Goal: Information Seeking & Learning: Learn about a topic

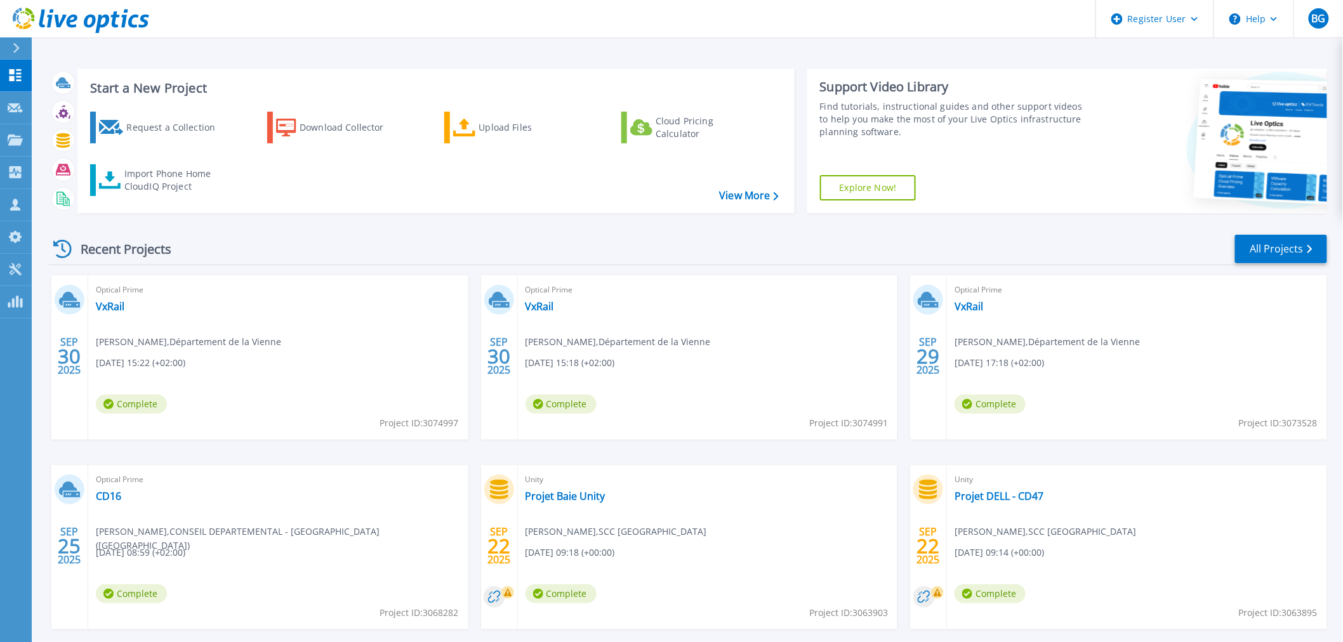
click at [116, 314] on div "Optical Prime VxRail Thomas GRATEAU , Département de la Vienne 09/30/2025, 15:2…" at bounding box center [278, 357] width 380 height 164
click at [117, 308] on link "VxRail" at bounding box center [110, 306] width 29 height 13
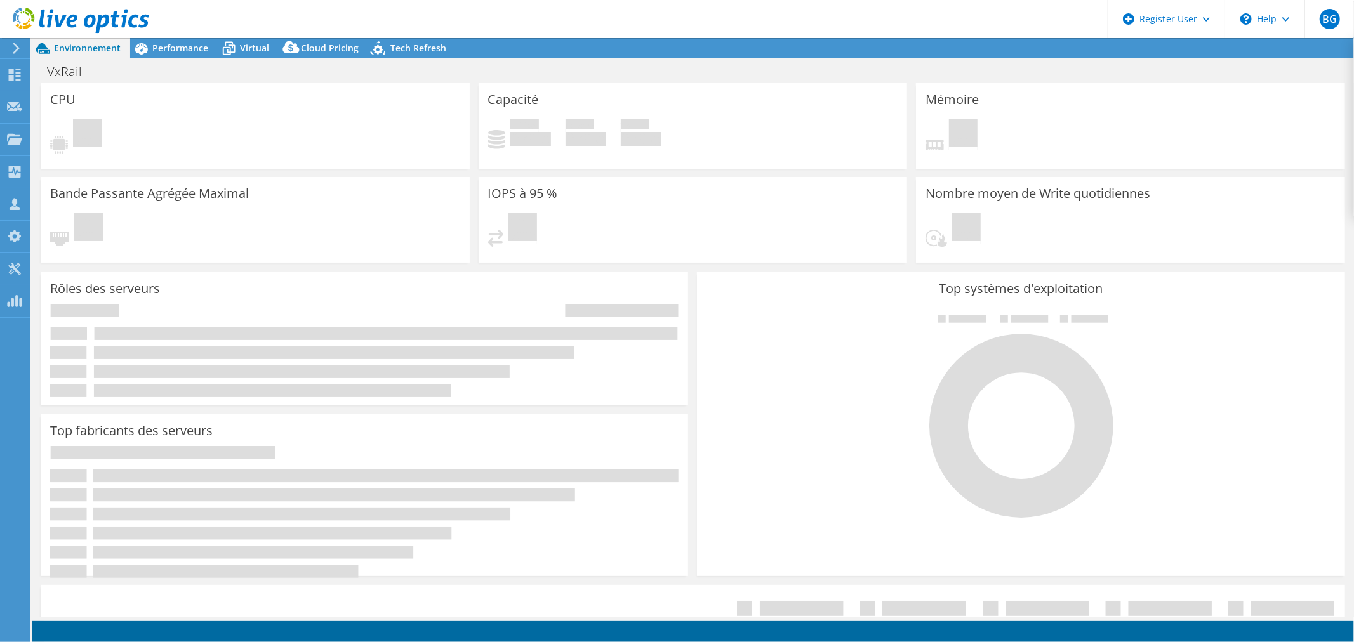
select select "USD"
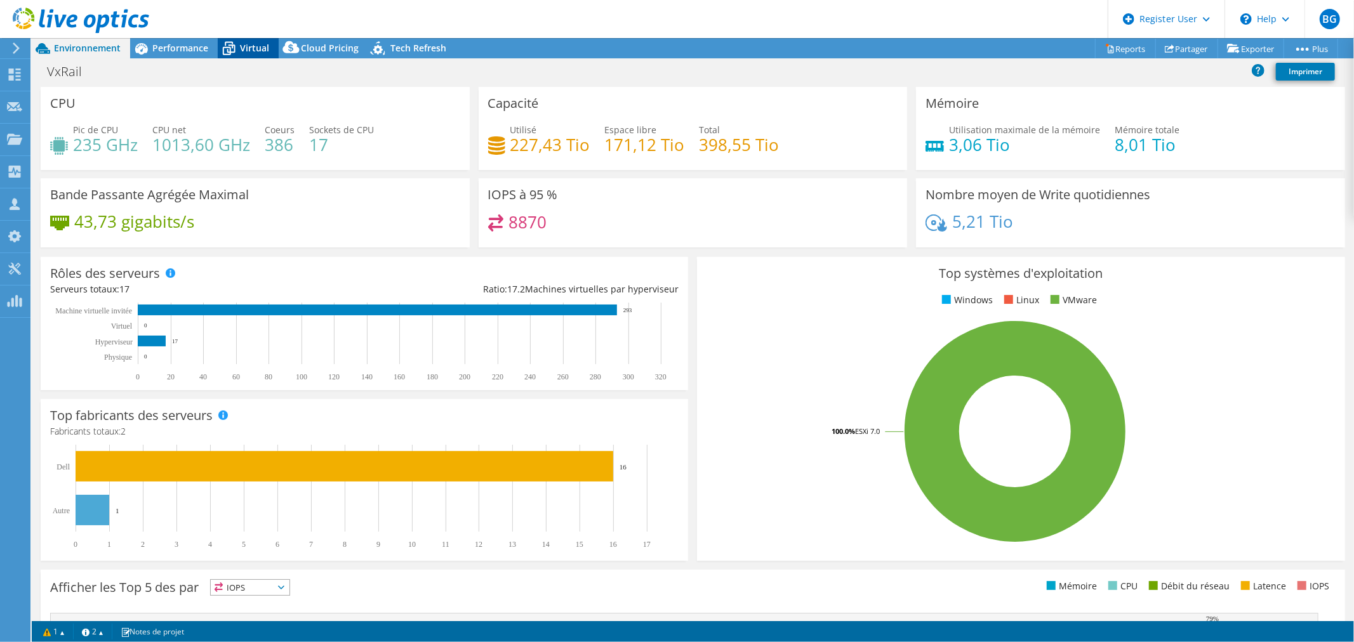
click at [249, 48] on span "Virtual" at bounding box center [254, 48] width 29 height 12
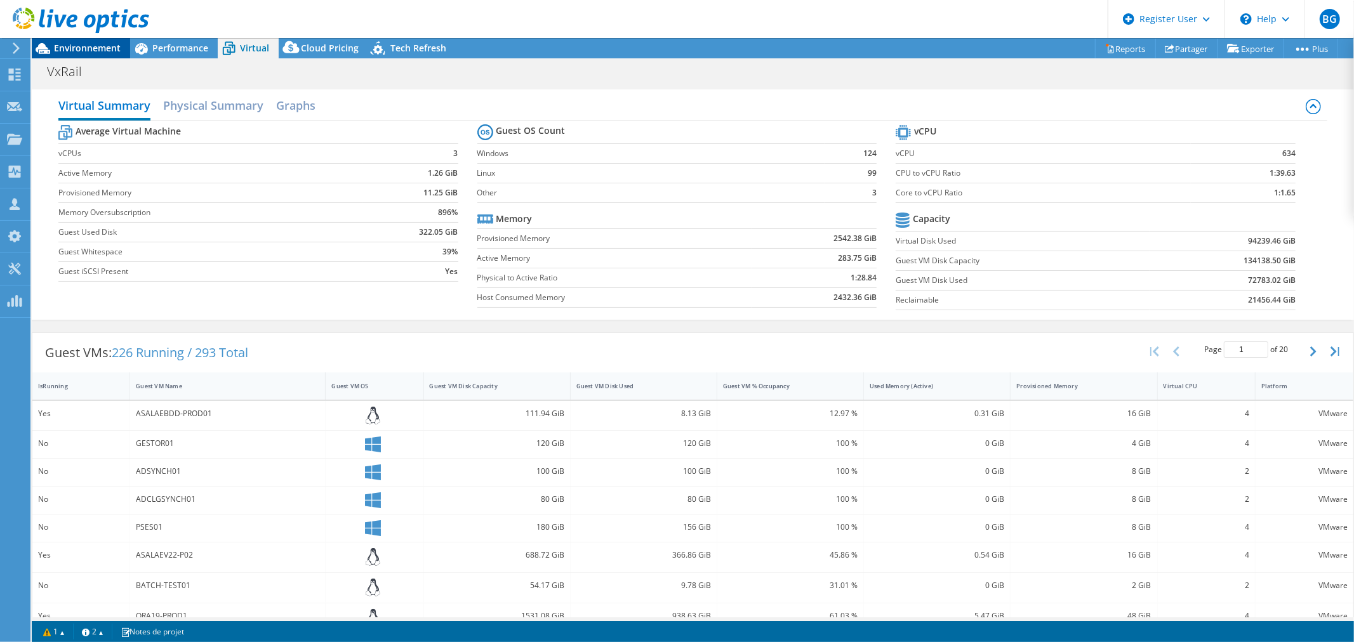
click at [113, 50] on span "Environnement" at bounding box center [87, 48] width 67 height 12
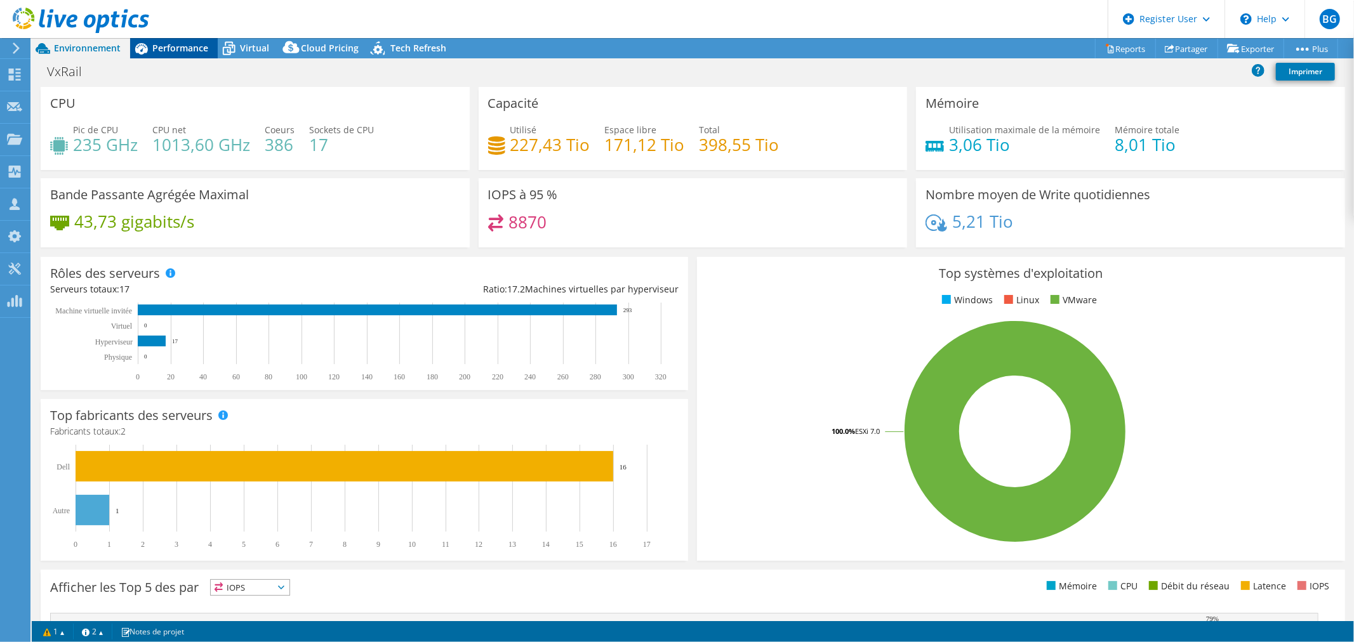
click at [168, 51] on span "Performance" at bounding box center [180, 48] width 56 height 12
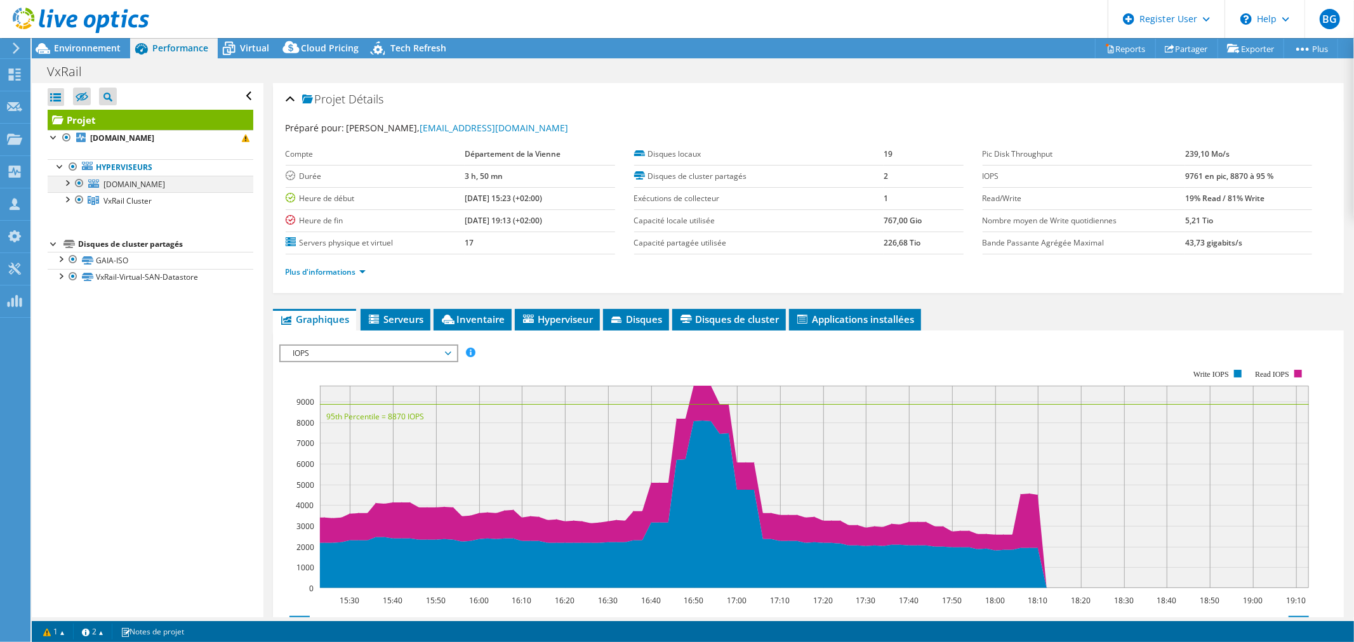
click at [60, 182] on div at bounding box center [66, 182] width 13 height 13
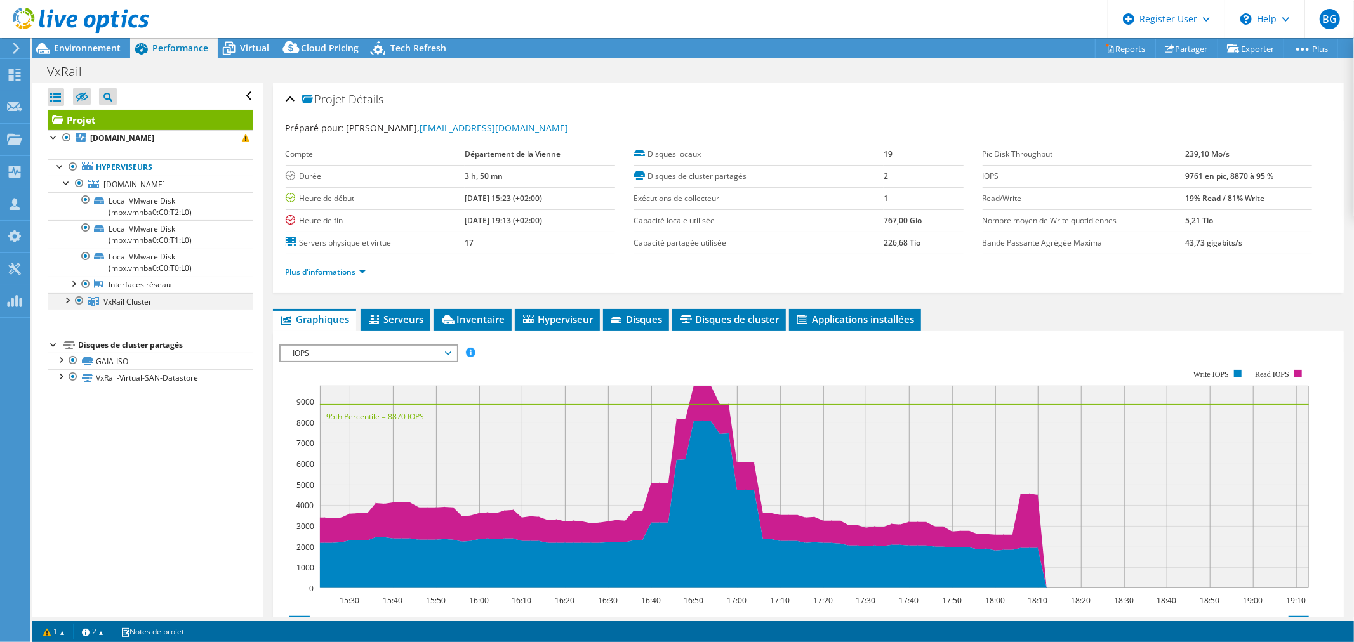
click at [72, 298] on div at bounding box center [66, 299] width 13 height 13
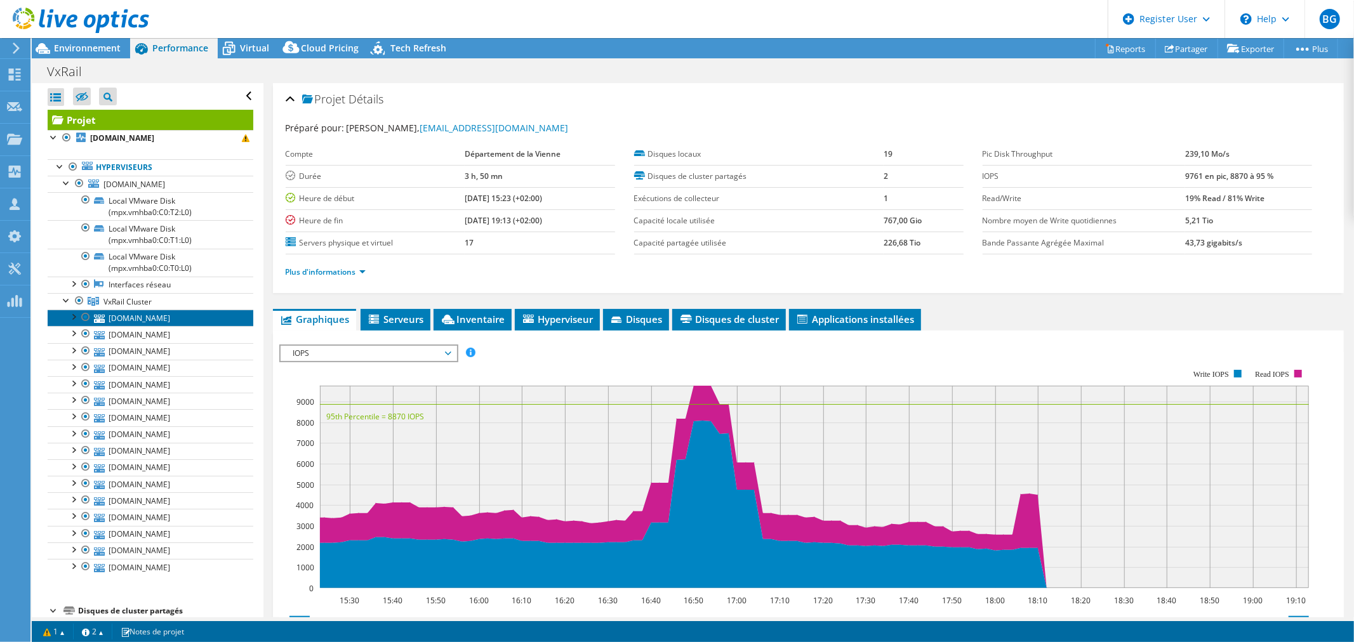
click at [169, 318] on link "[DOMAIN_NAME]" at bounding box center [151, 318] width 206 height 17
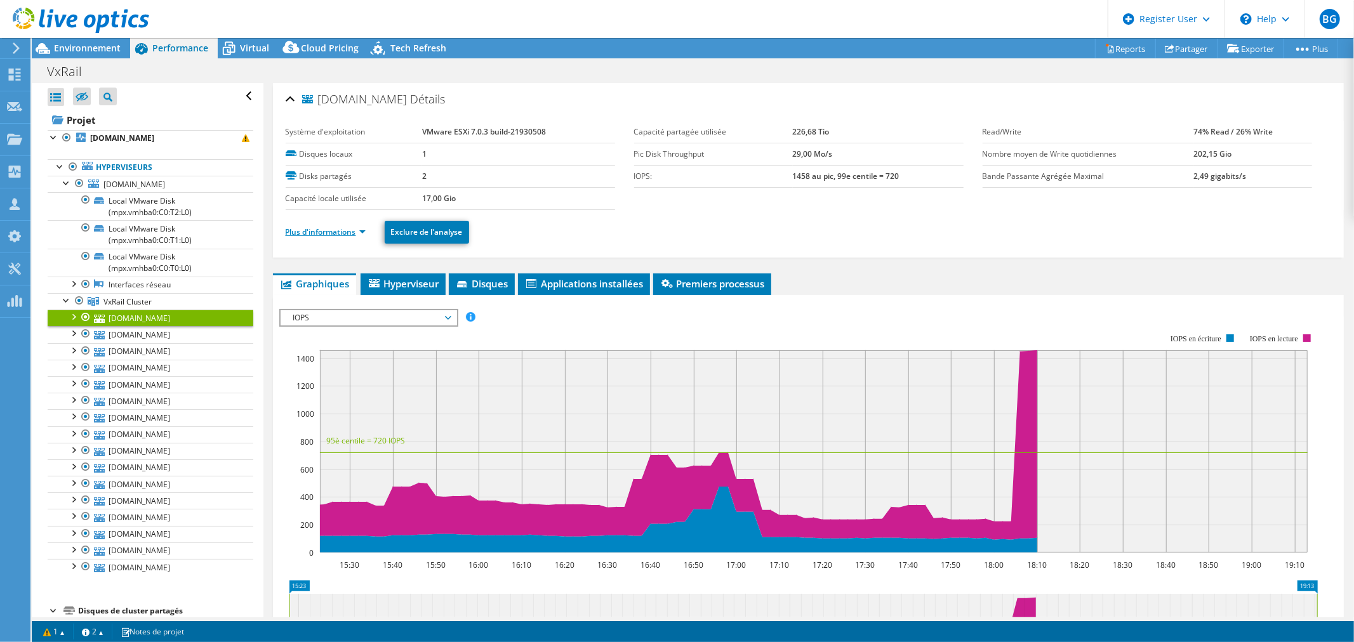
click at [356, 232] on link "Plus d'informations" at bounding box center [326, 232] width 80 height 11
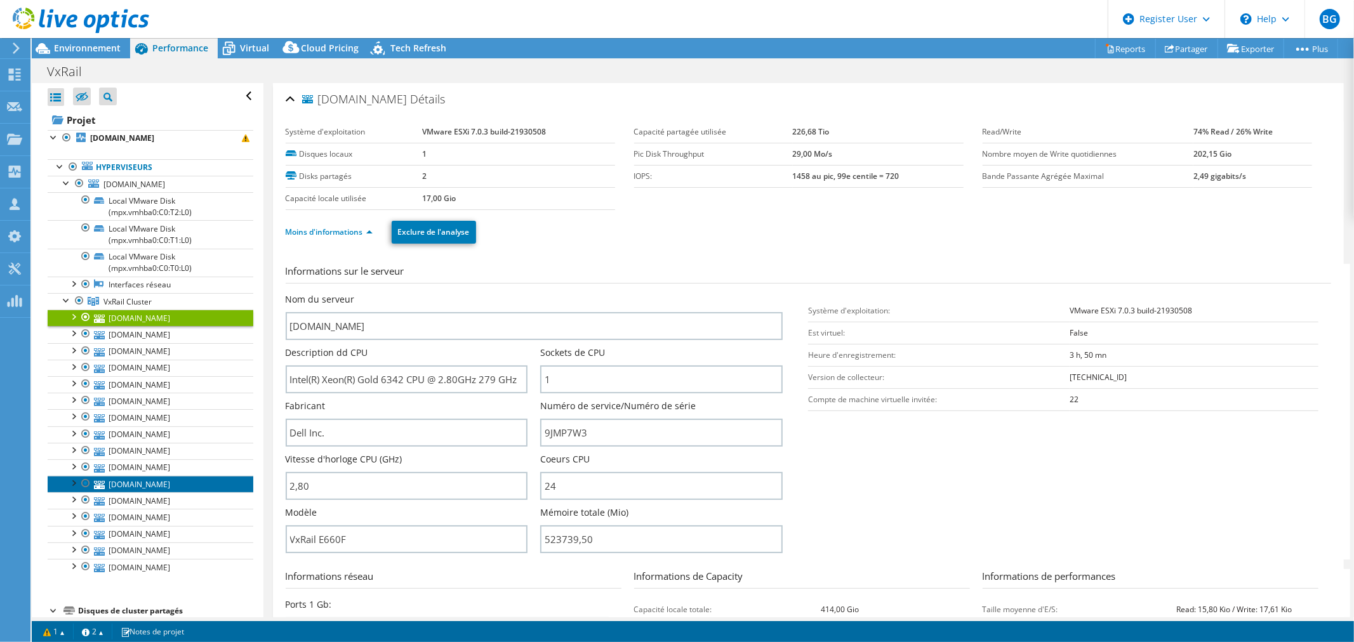
click at [149, 482] on link "[DOMAIN_NAME]" at bounding box center [151, 484] width 206 height 17
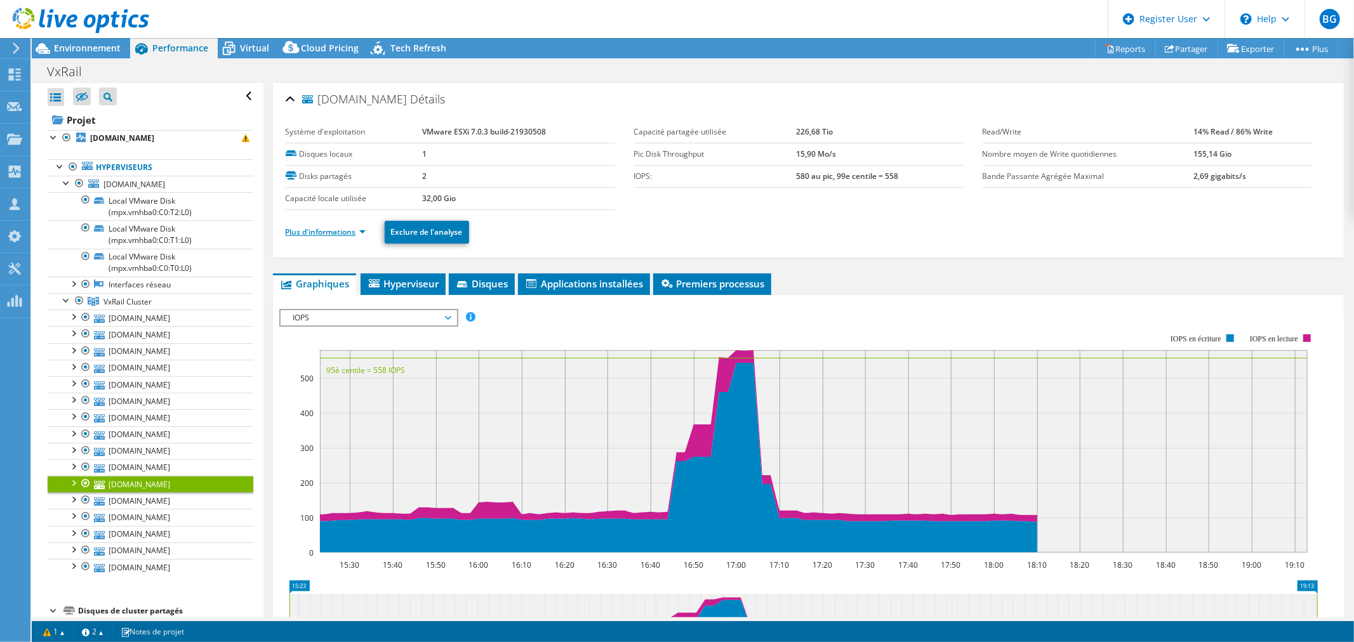
click at [338, 230] on link "Plus d'informations" at bounding box center [326, 232] width 80 height 11
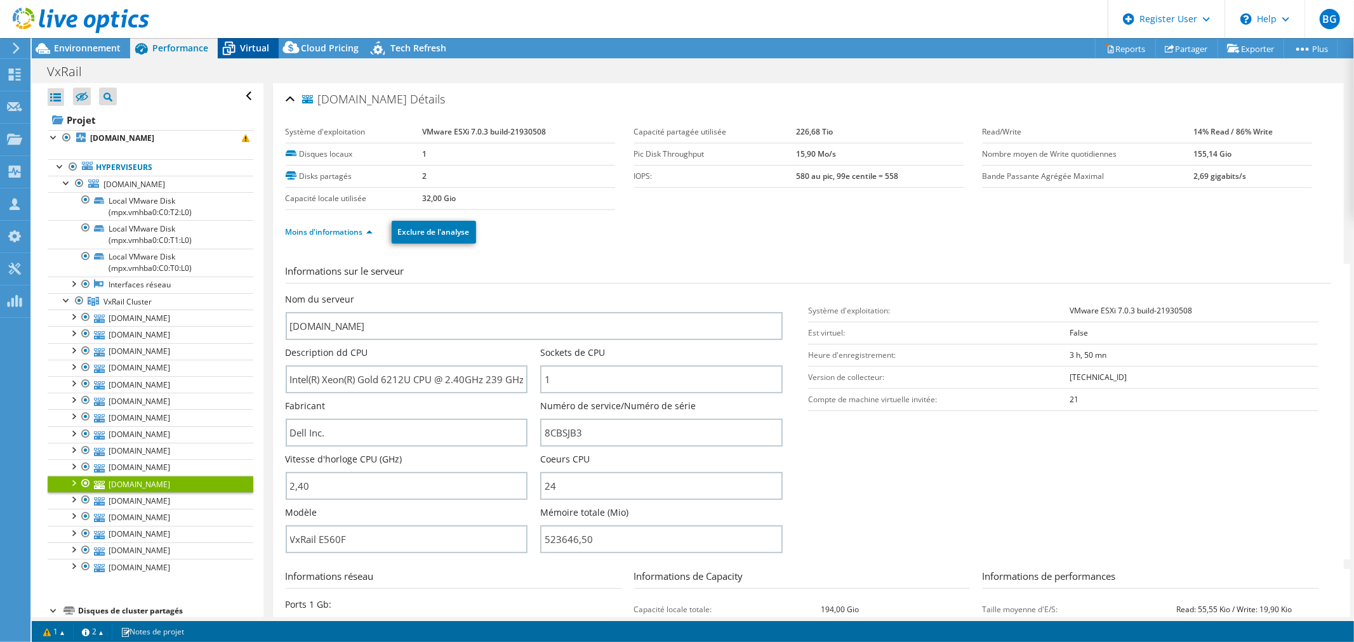
click at [250, 48] on span "Virtual" at bounding box center [254, 48] width 29 height 12
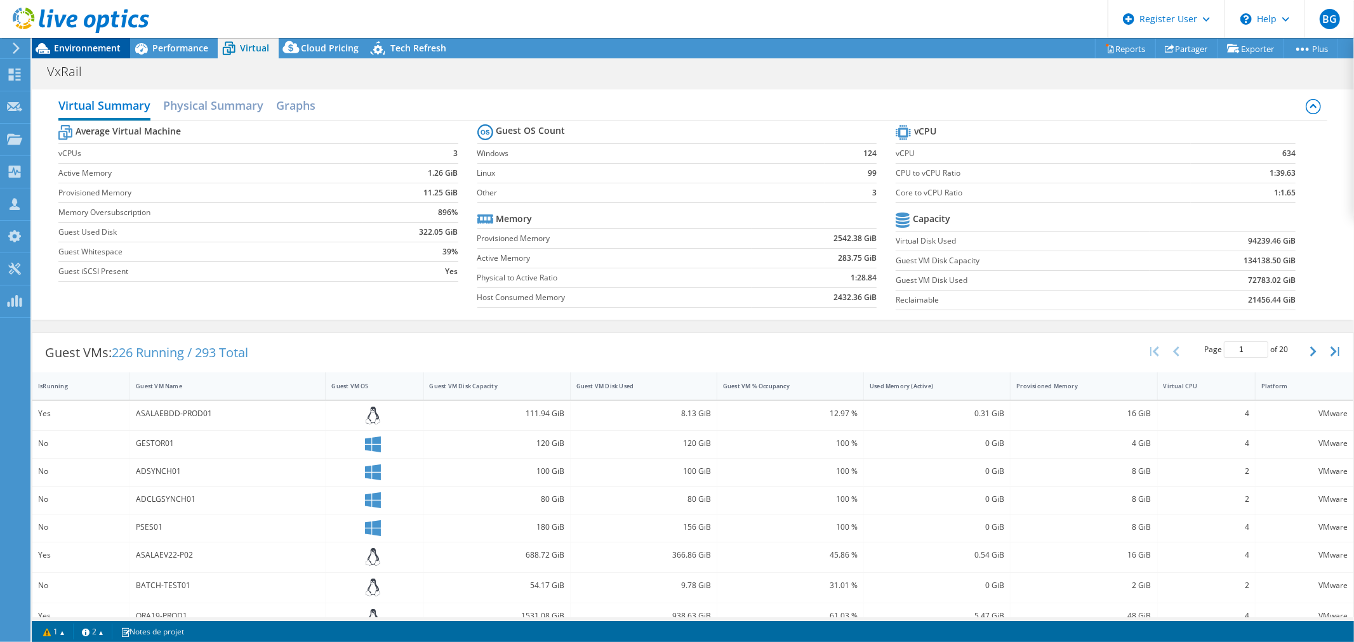
click at [93, 46] on span "Environnement" at bounding box center [87, 48] width 67 height 12
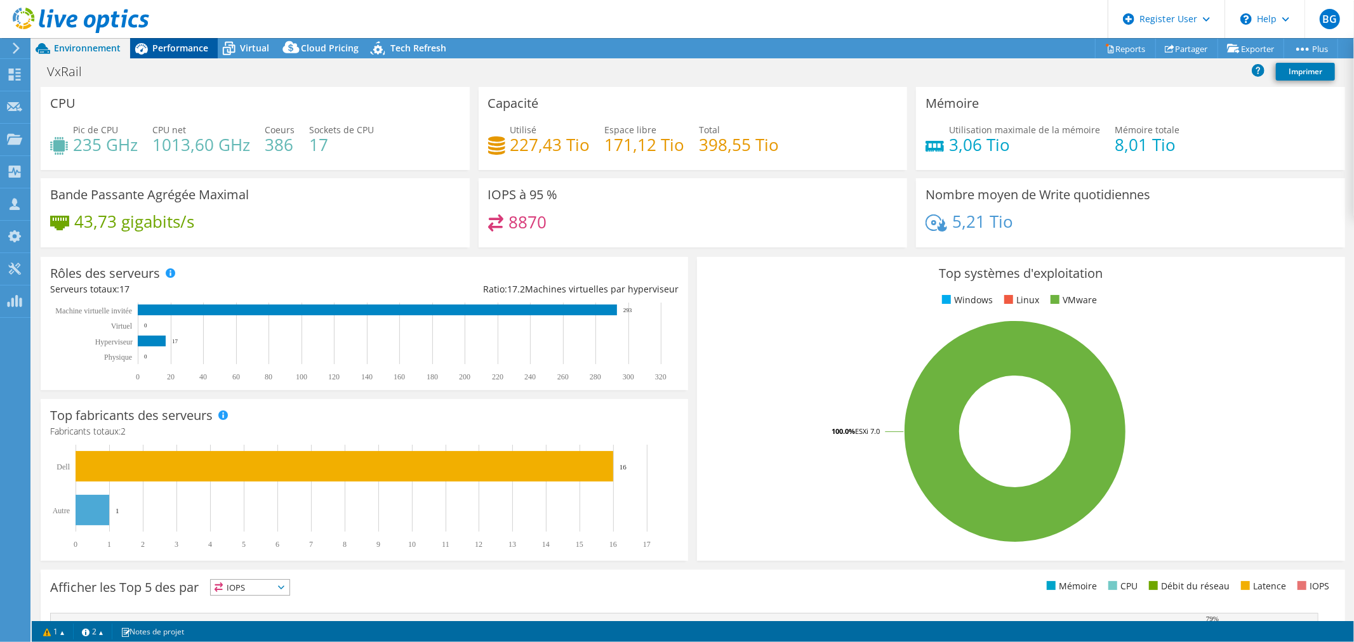
click at [191, 46] on span "Performance" at bounding box center [180, 48] width 56 height 12
